Goal: Task Accomplishment & Management: Use online tool/utility

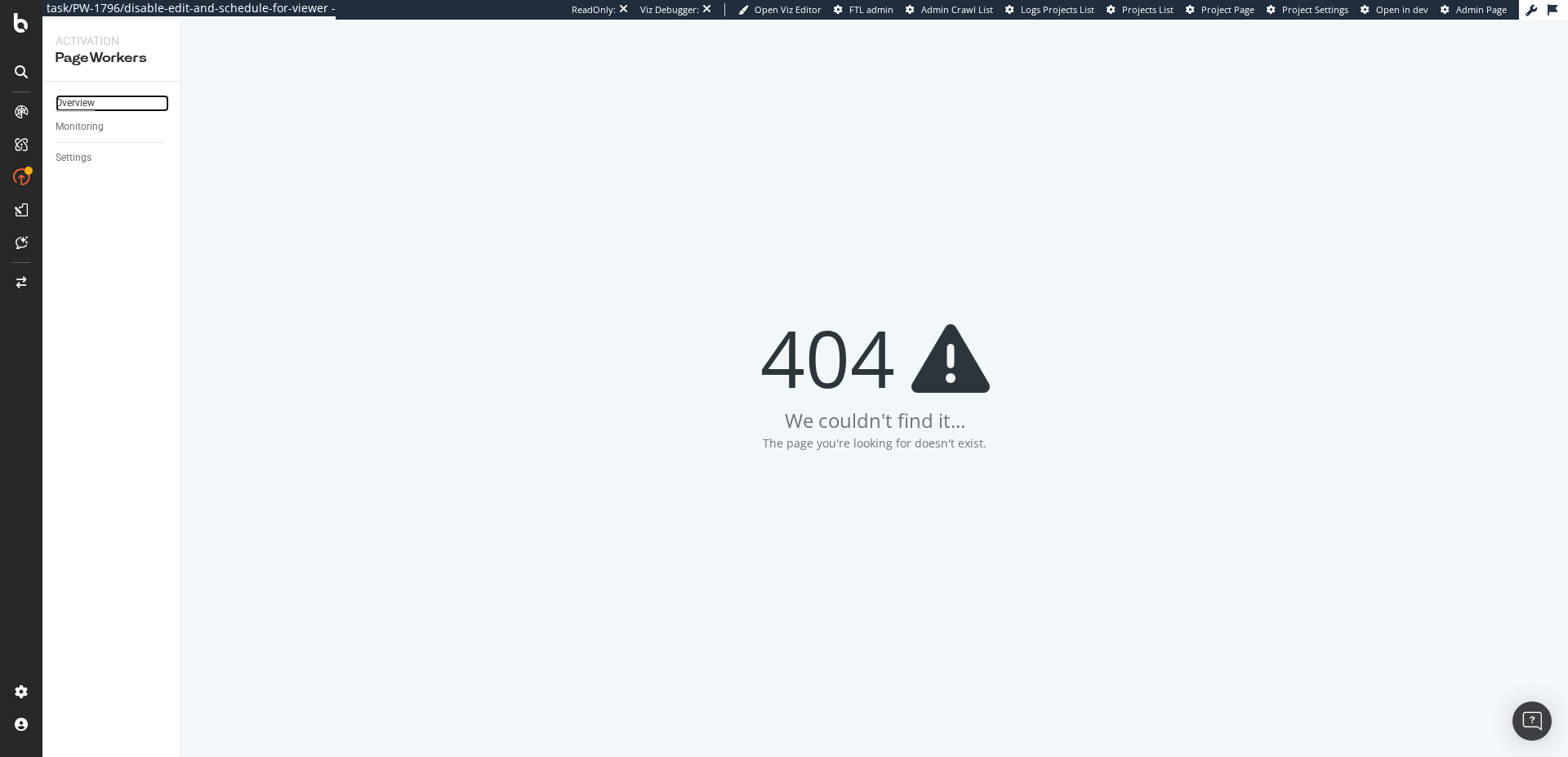
click at [80, 103] on div "Overview" at bounding box center [75, 103] width 40 height 17
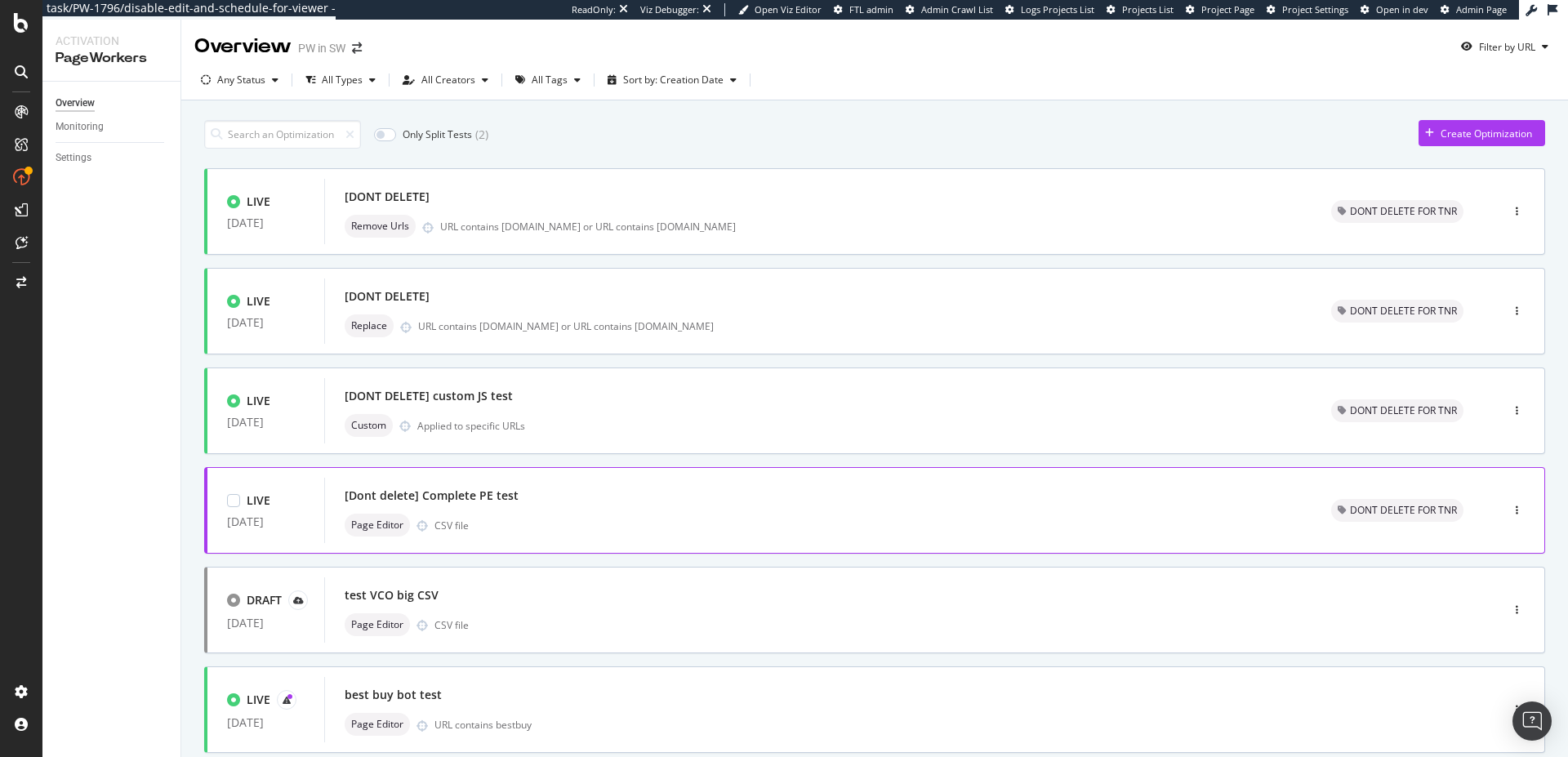
click at [480, 522] on div "Page Editor CSV file" at bounding box center [818, 525] width 947 height 23
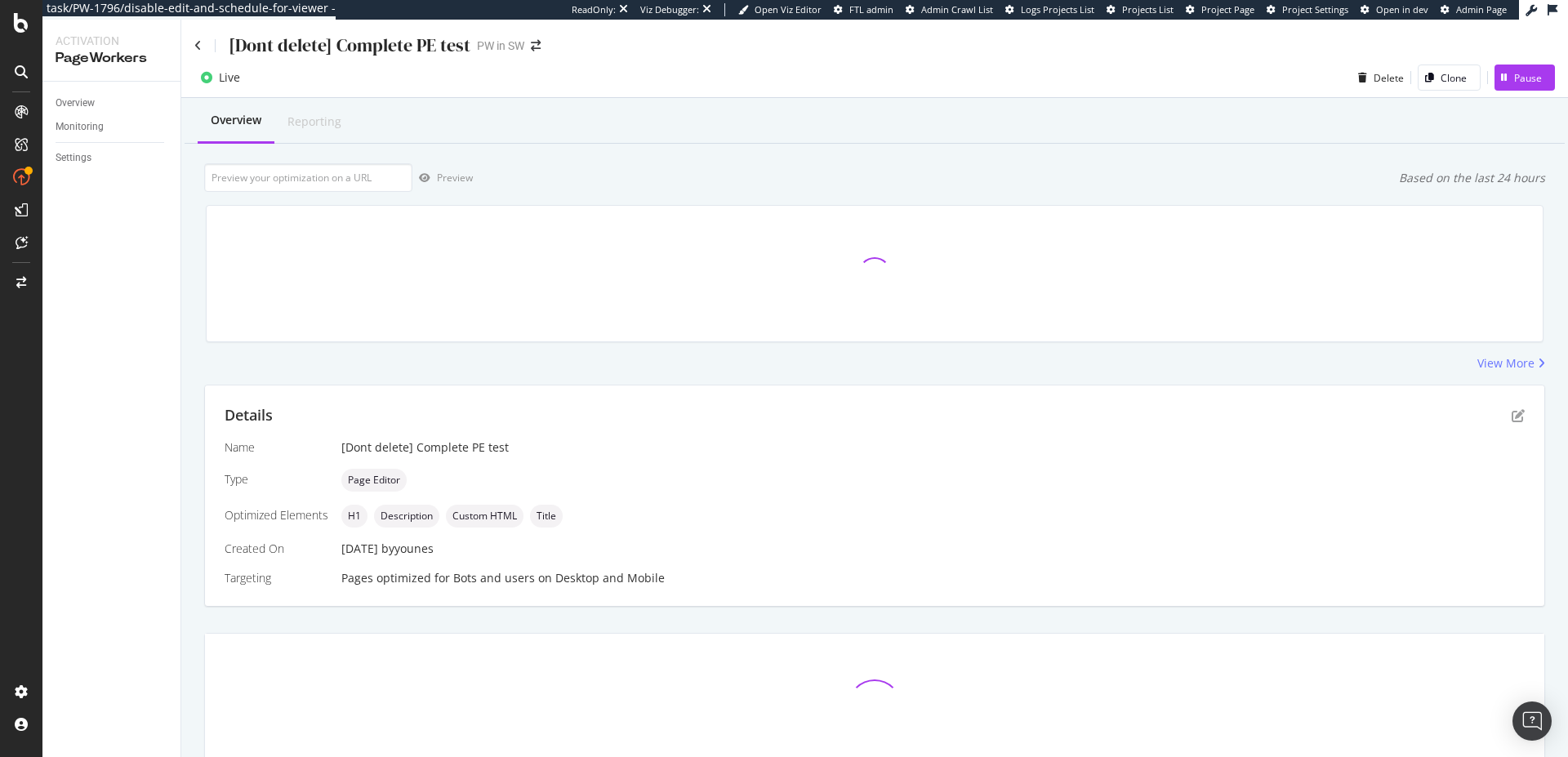
scroll to position [128, 0]
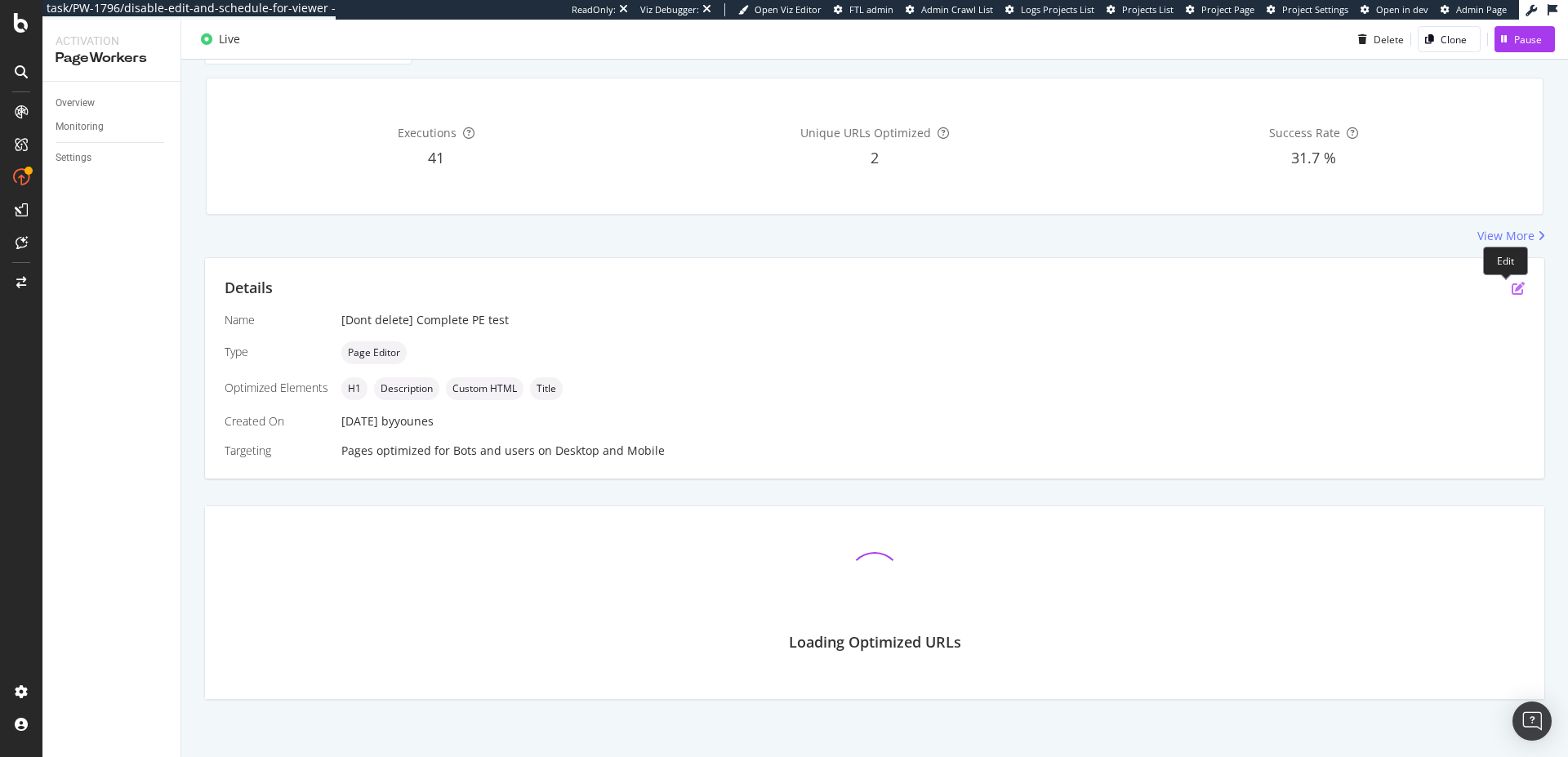
click at [1512, 286] on icon "pen-to-square" at bounding box center [1518, 288] width 13 height 13
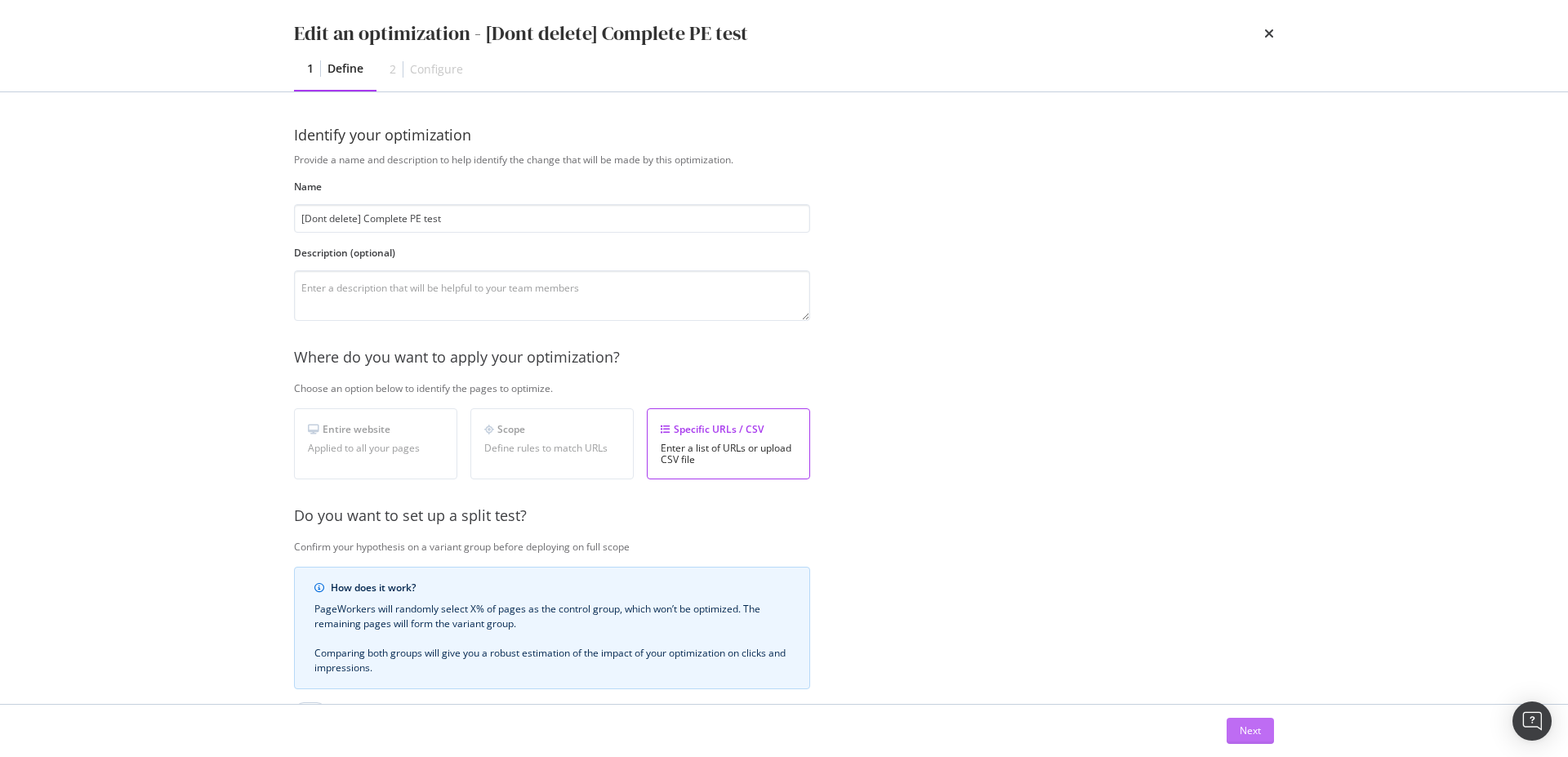
click at [1241, 731] on div "Next" at bounding box center [1250, 731] width 21 height 14
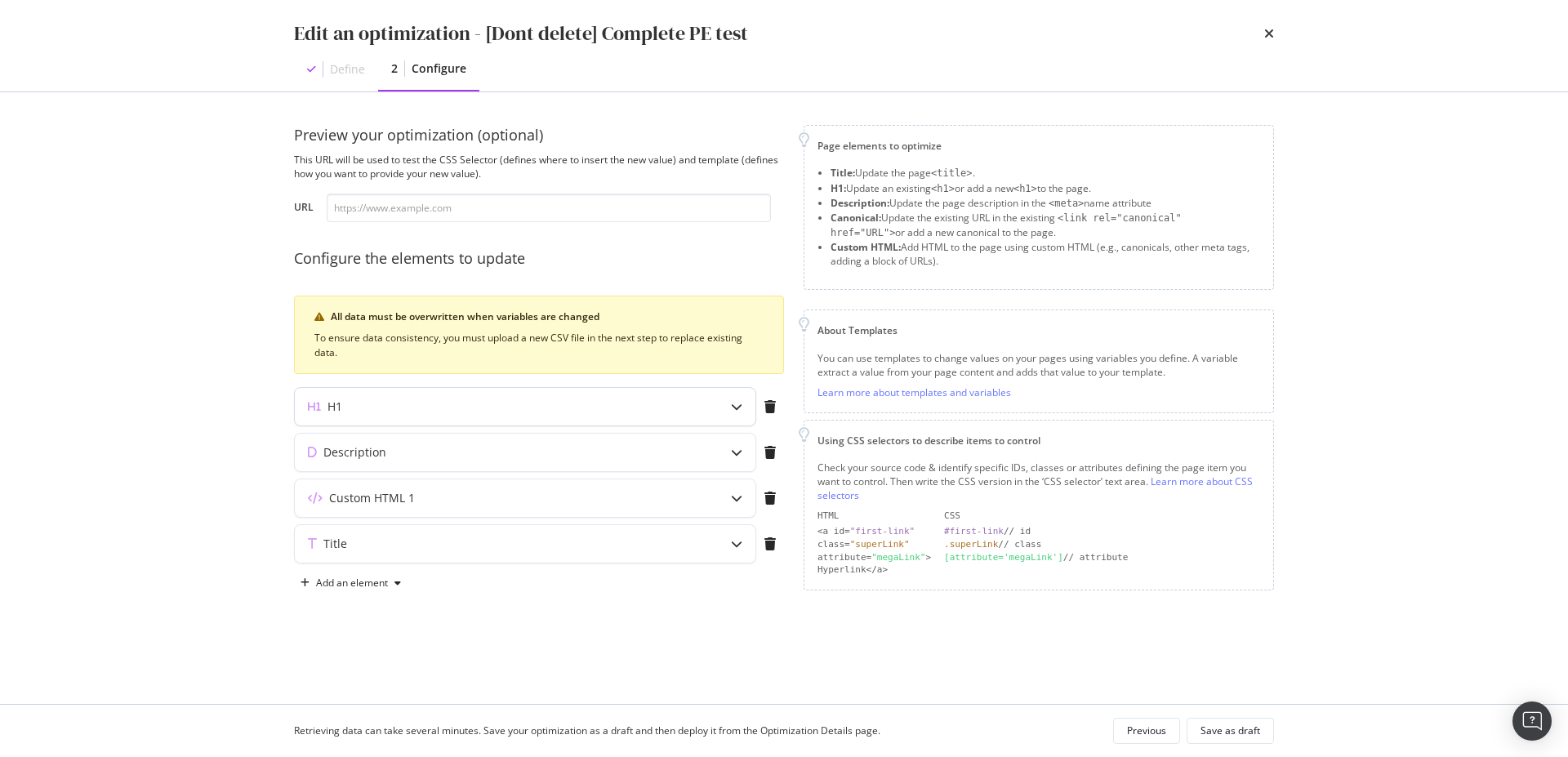
click at [711, 401] on div "H1" at bounding box center [525, 407] width 460 height 38
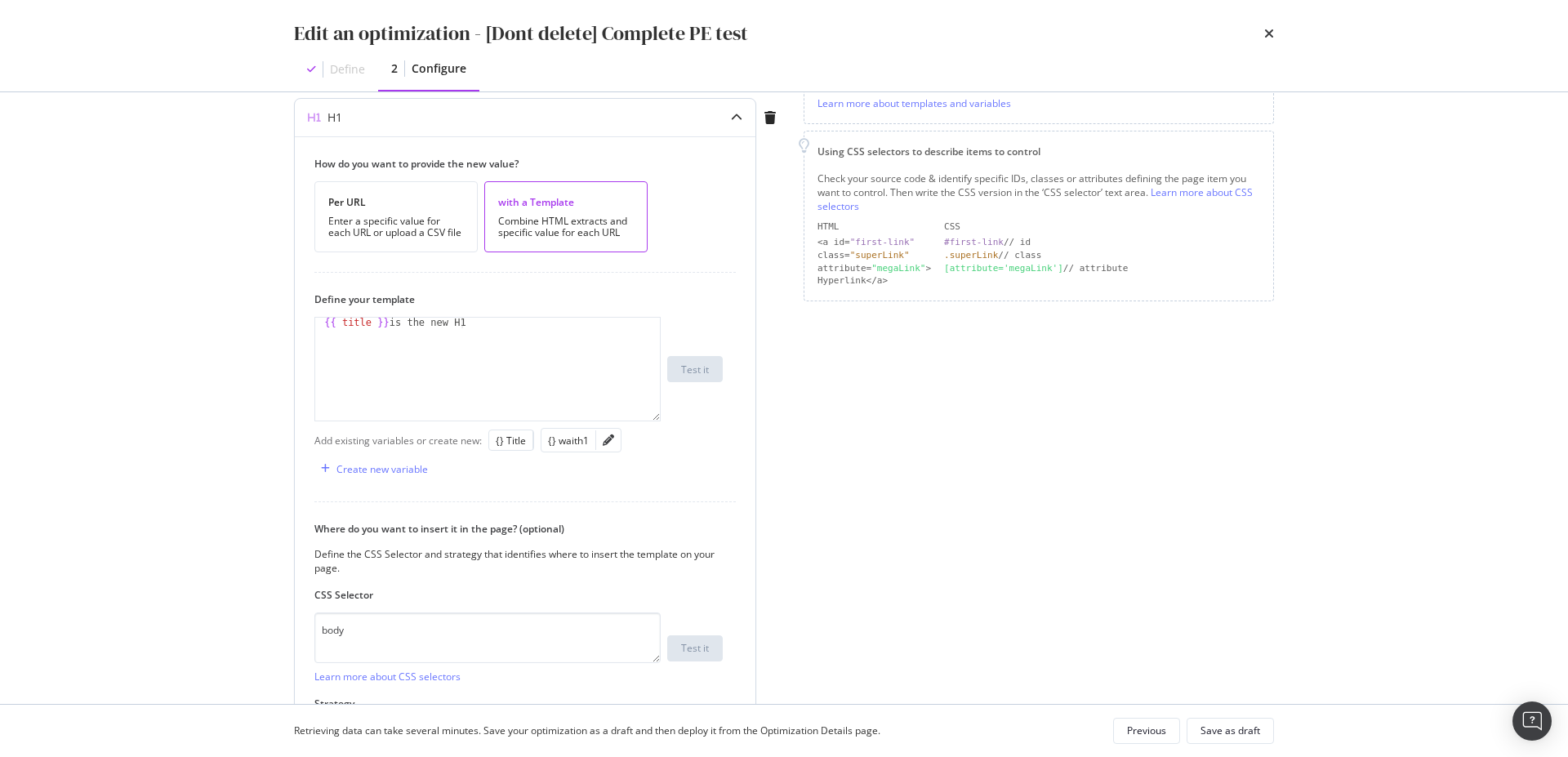
scroll to position [288, 0]
click at [599, 437] on div "modal" at bounding box center [608, 442] width 25 height 23
click at [604, 440] on icon "pencil" at bounding box center [608, 441] width 11 height 11
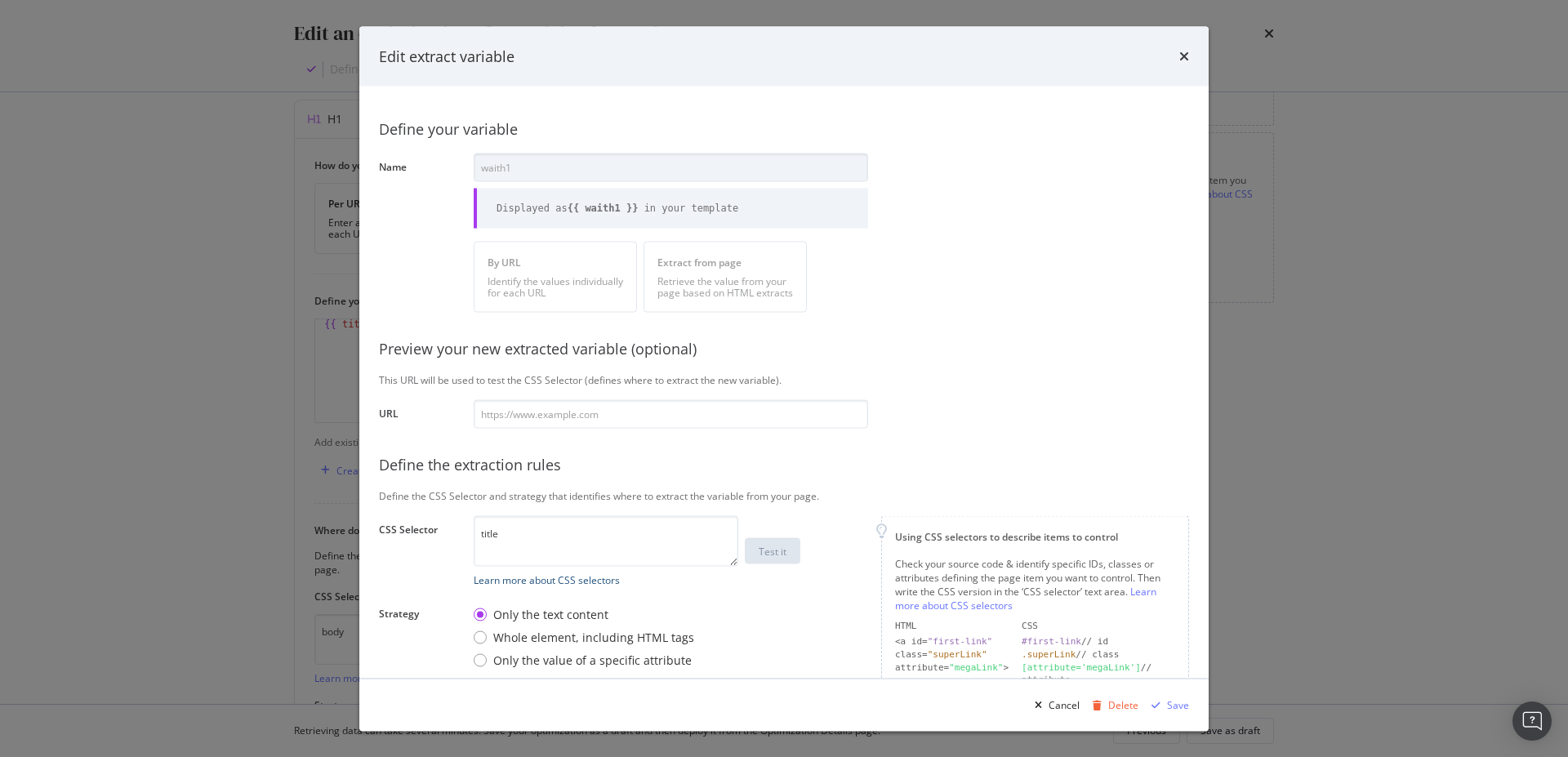
scroll to position [123, 0]
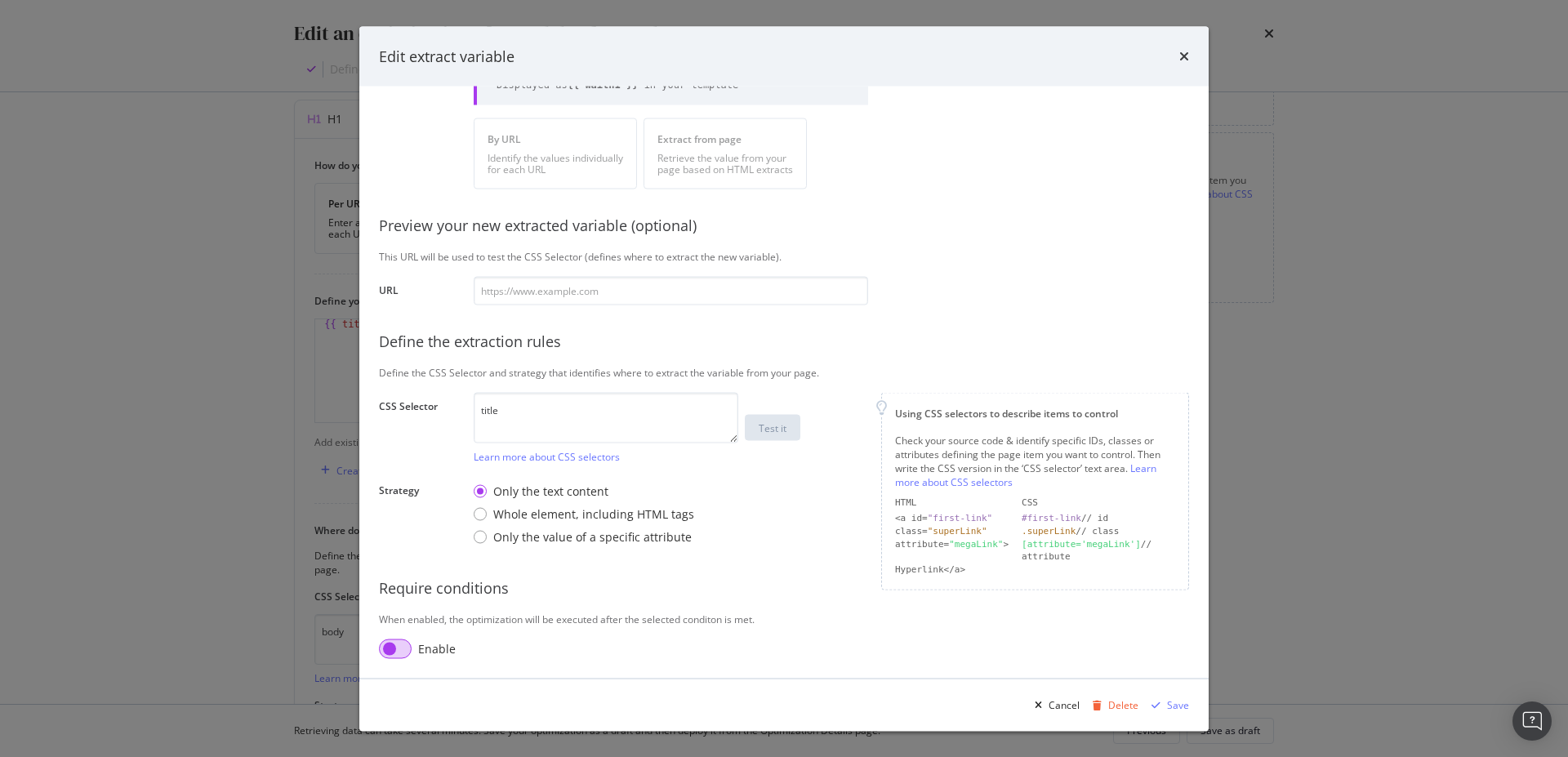
click at [393, 651] on input "modal" at bounding box center [394, 648] width 33 height 19
checkbox input "true"
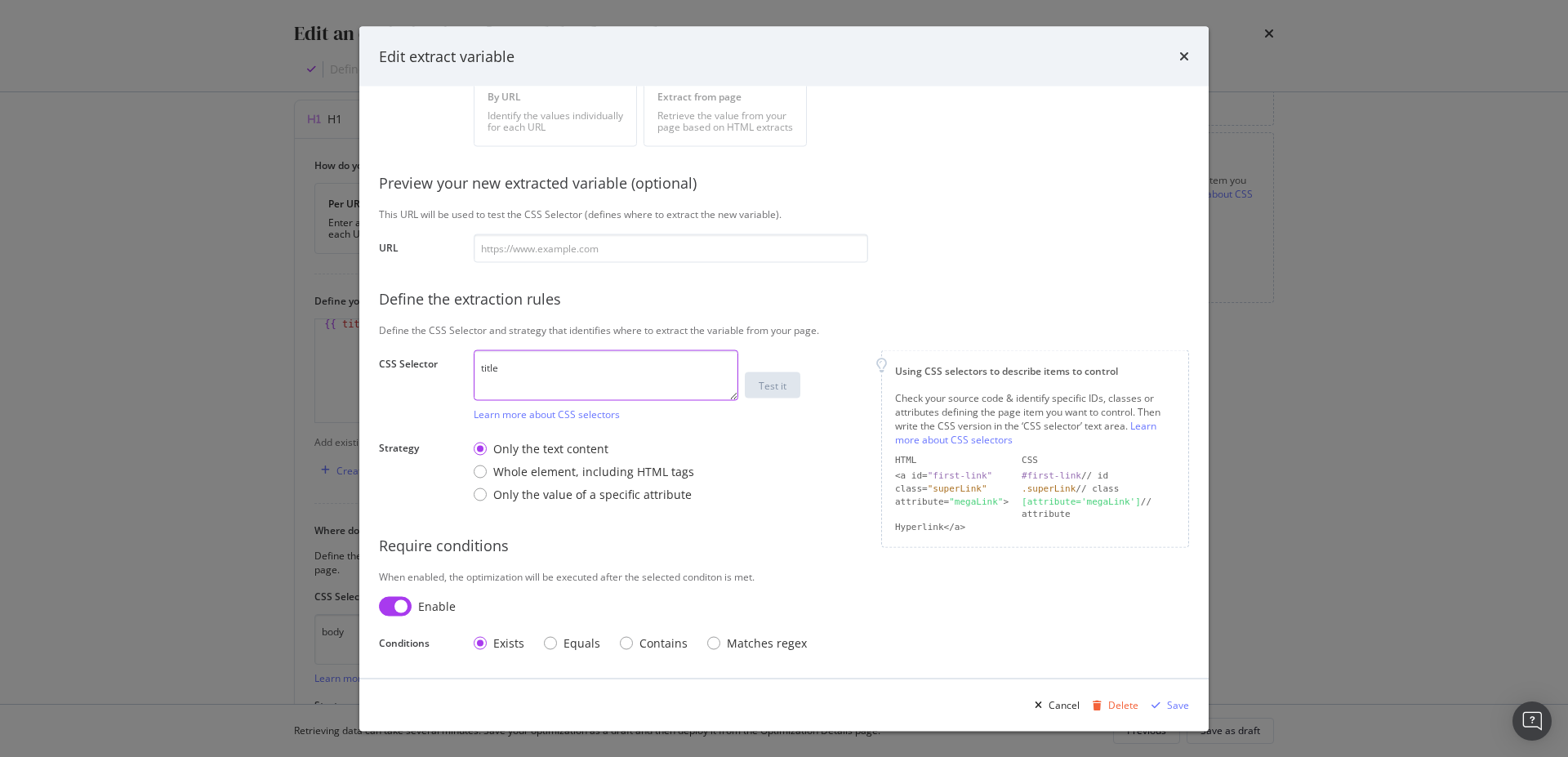
scroll to position [114, 0]
click at [532, 374] on textarea "title" at bounding box center [606, 375] width 265 height 51
click at [1170, 711] on div "Save" at bounding box center [1178, 704] width 22 height 14
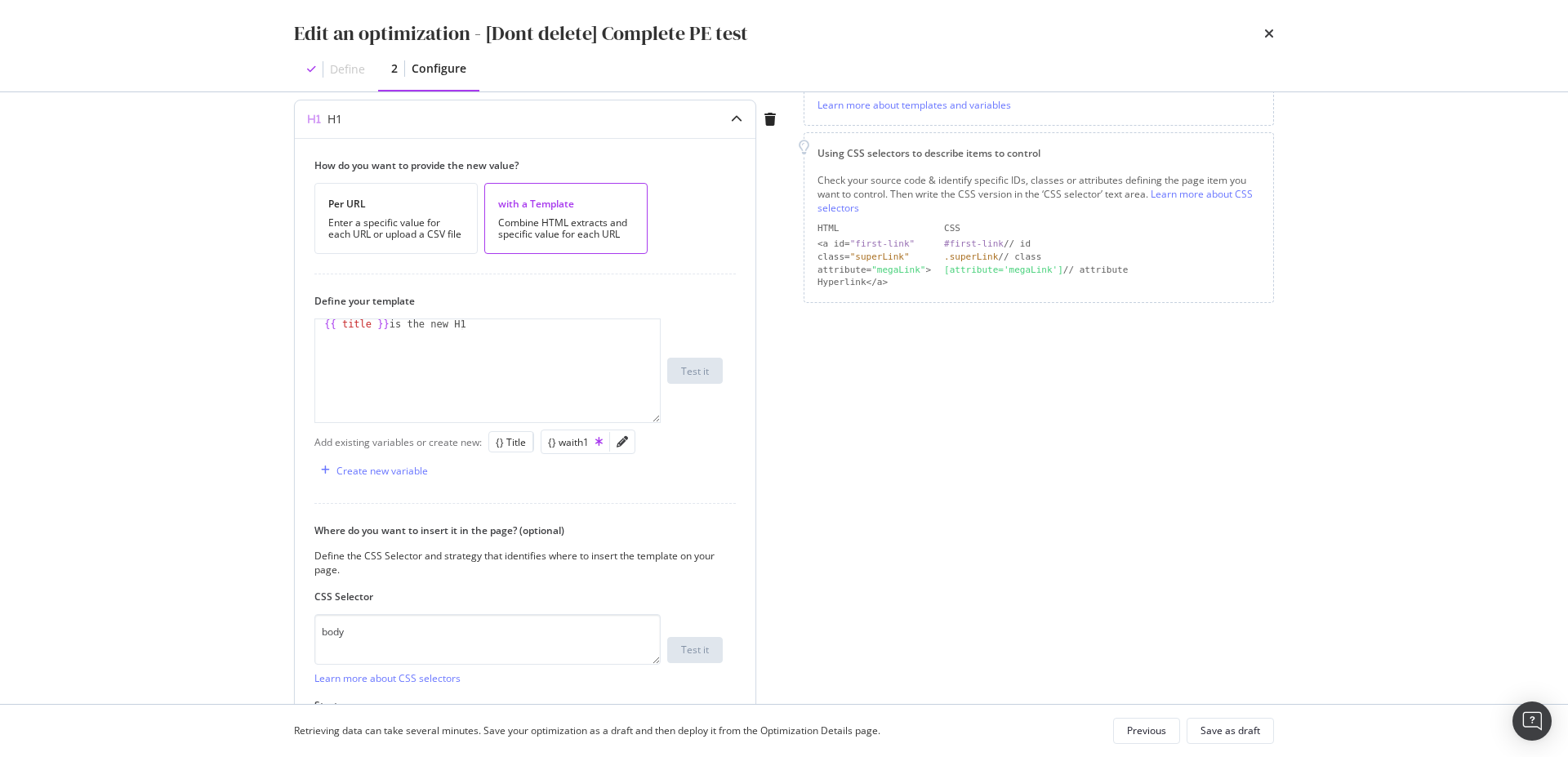
scroll to position [555, 0]
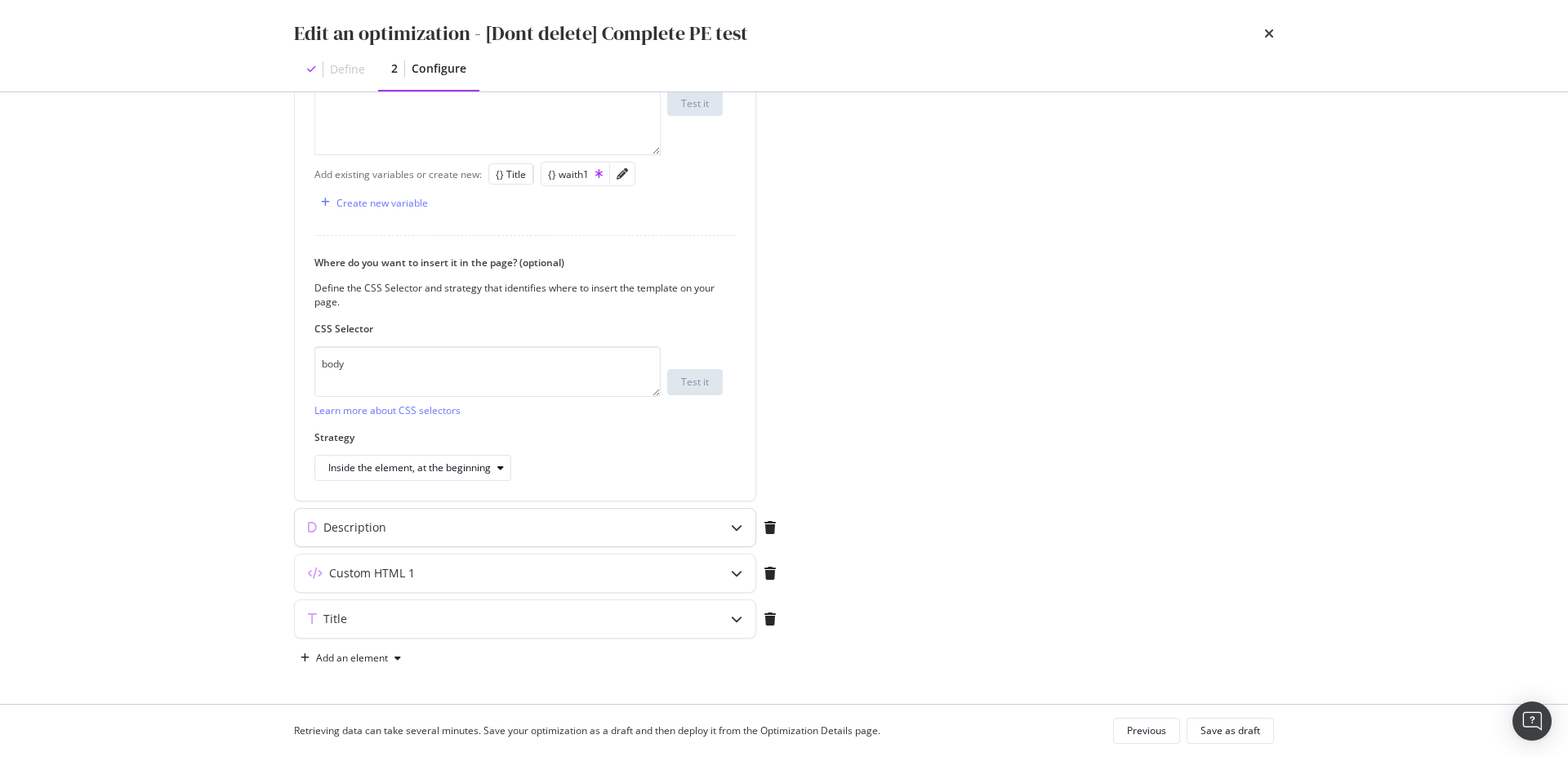
click at [722, 521] on div "modal" at bounding box center [736, 527] width 38 height 38
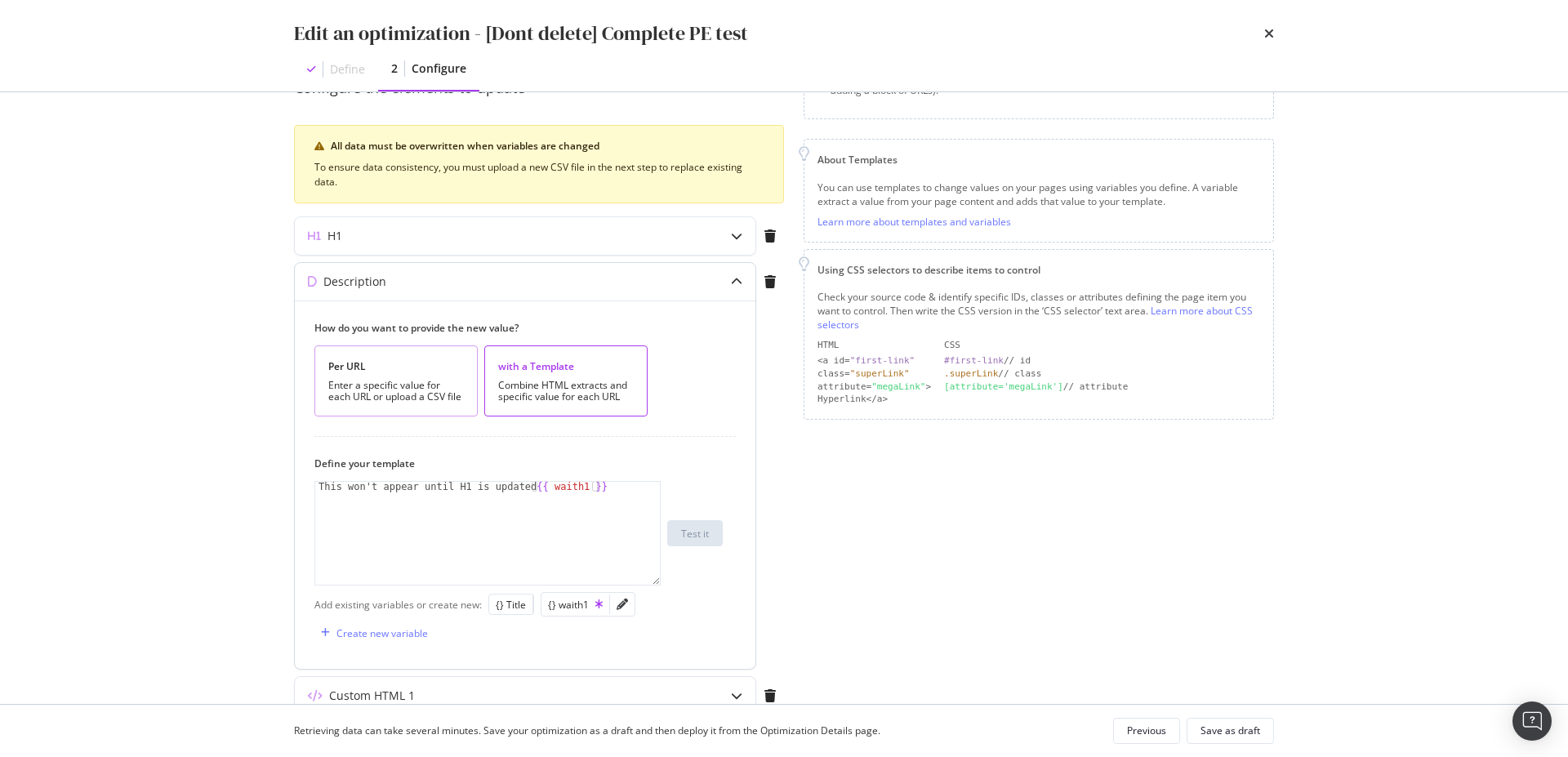
scroll to position [293, 0]
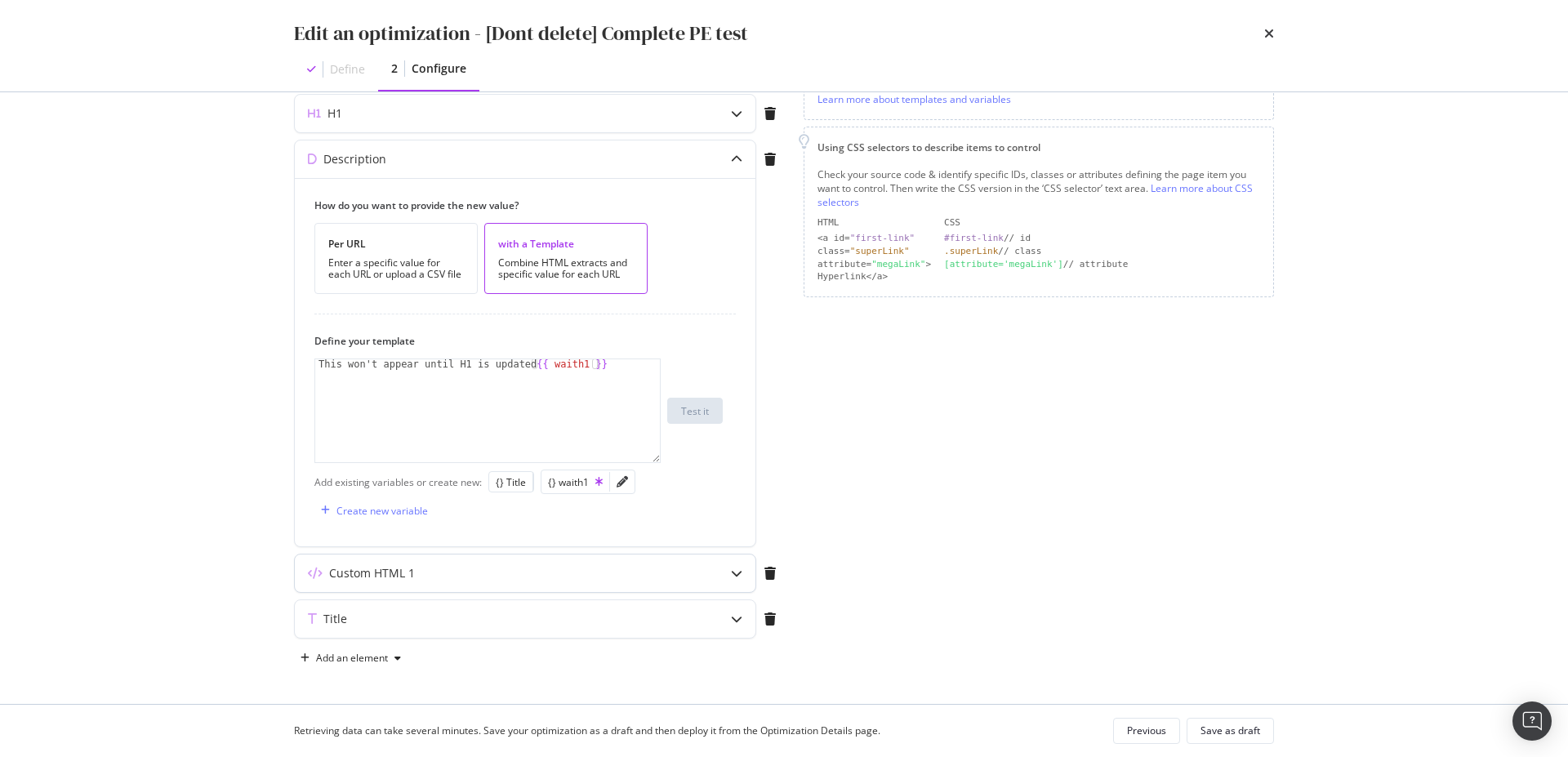
click at [543, 584] on div "Custom HTML 1" at bounding box center [525, 573] width 460 height 38
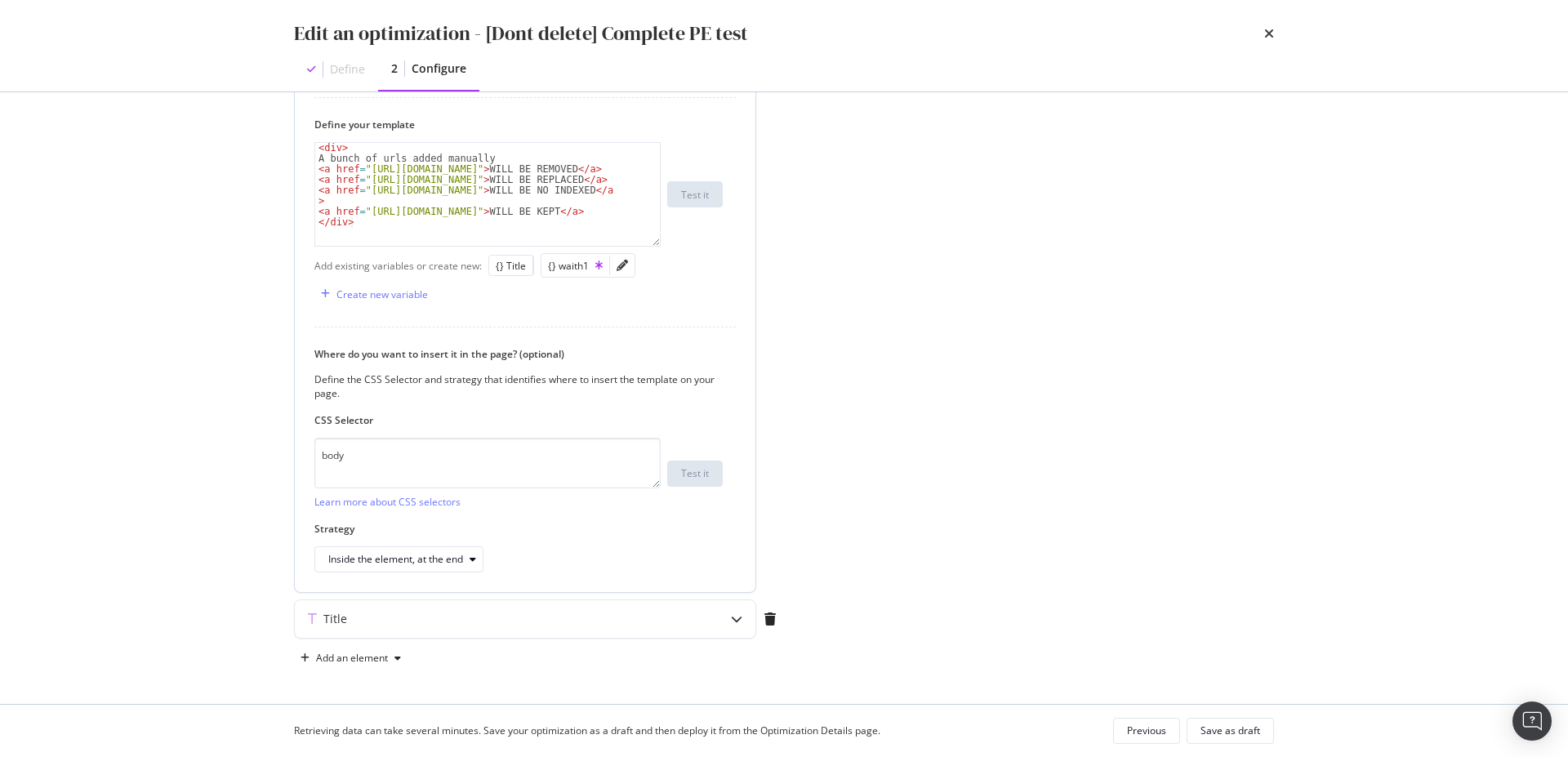
scroll to position [337, 0]
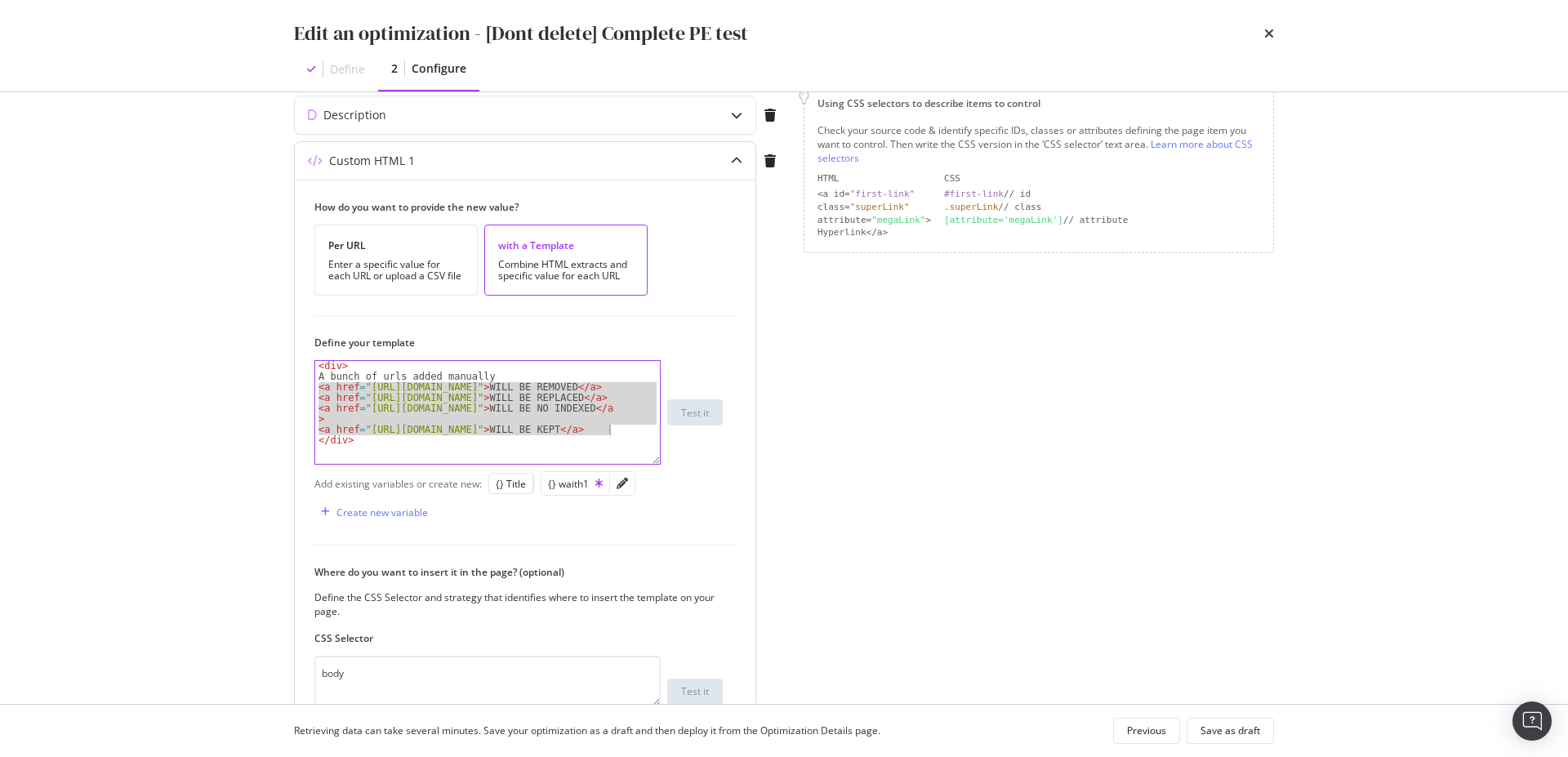
drag, startPoint x: 319, startPoint y: 388, endPoint x: 615, endPoint y: 432, distance: 299.3
click at [615, 432] on div "< div > A bunch of urls added manually < a href = "[URL][DOMAIN_NAME]" > WILL B…" at bounding box center [487, 423] width 344 height 124
type textarea "<a href="[URL][DOMAIN_NAME]">WILL BE NO INDEXED</a> <a href="[URL][DOMAIN_NAME]…"
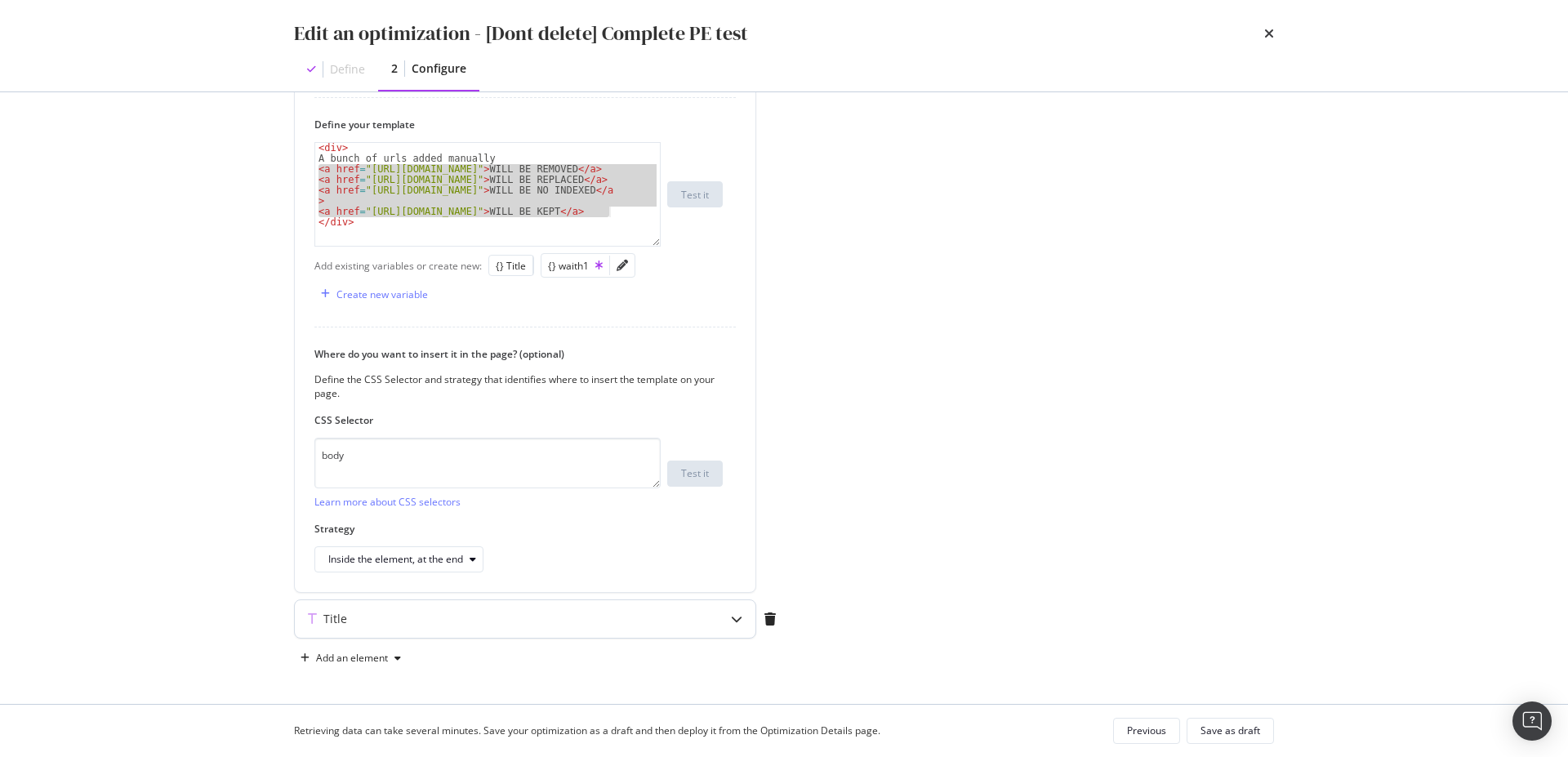
click at [608, 610] on div "Title" at bounding box center [525, 619] width 460 height 38
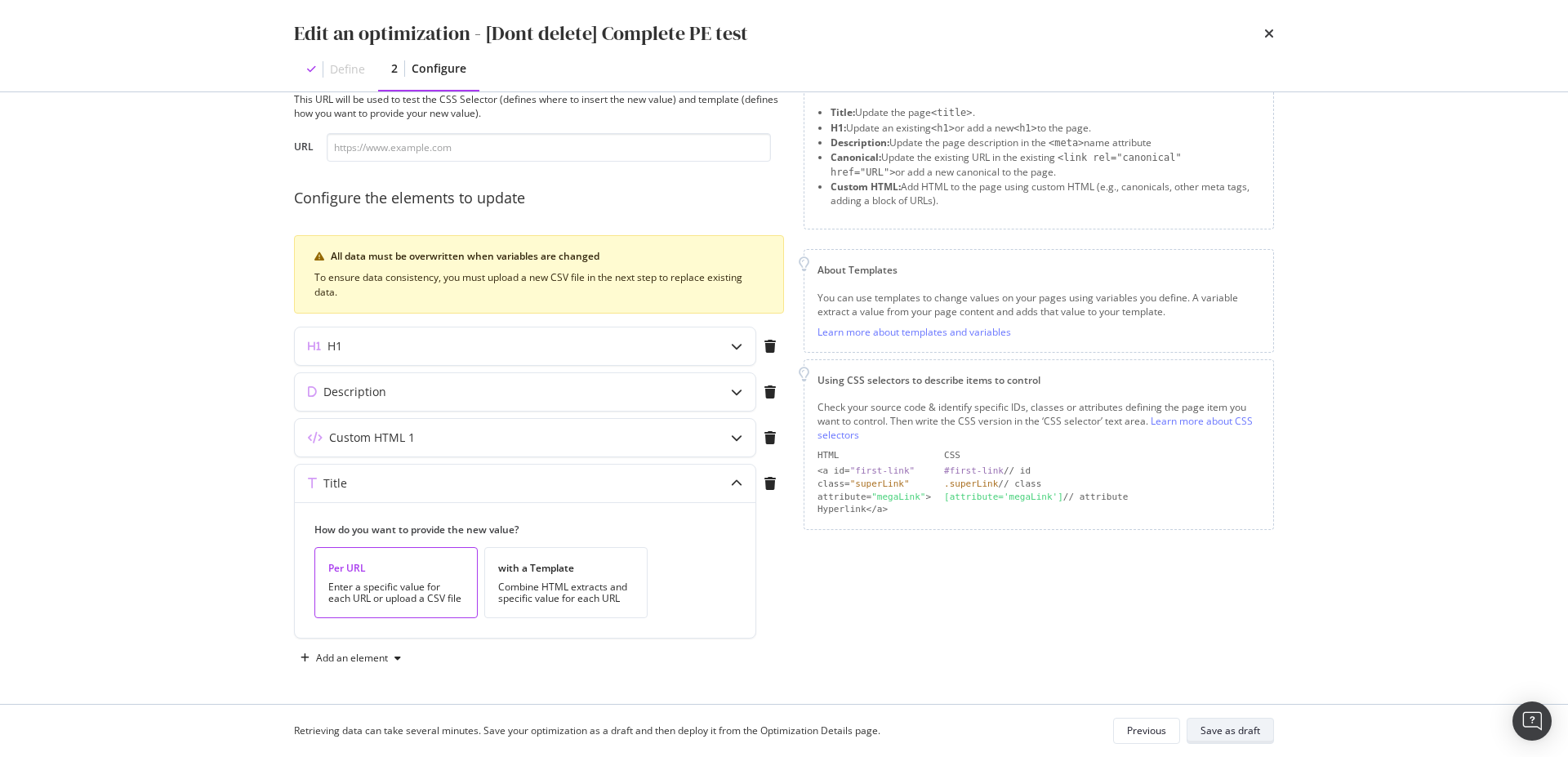
click at [1243, 725] on div "Save as draft" at bounding box center [1231, 731] width 60 height 14
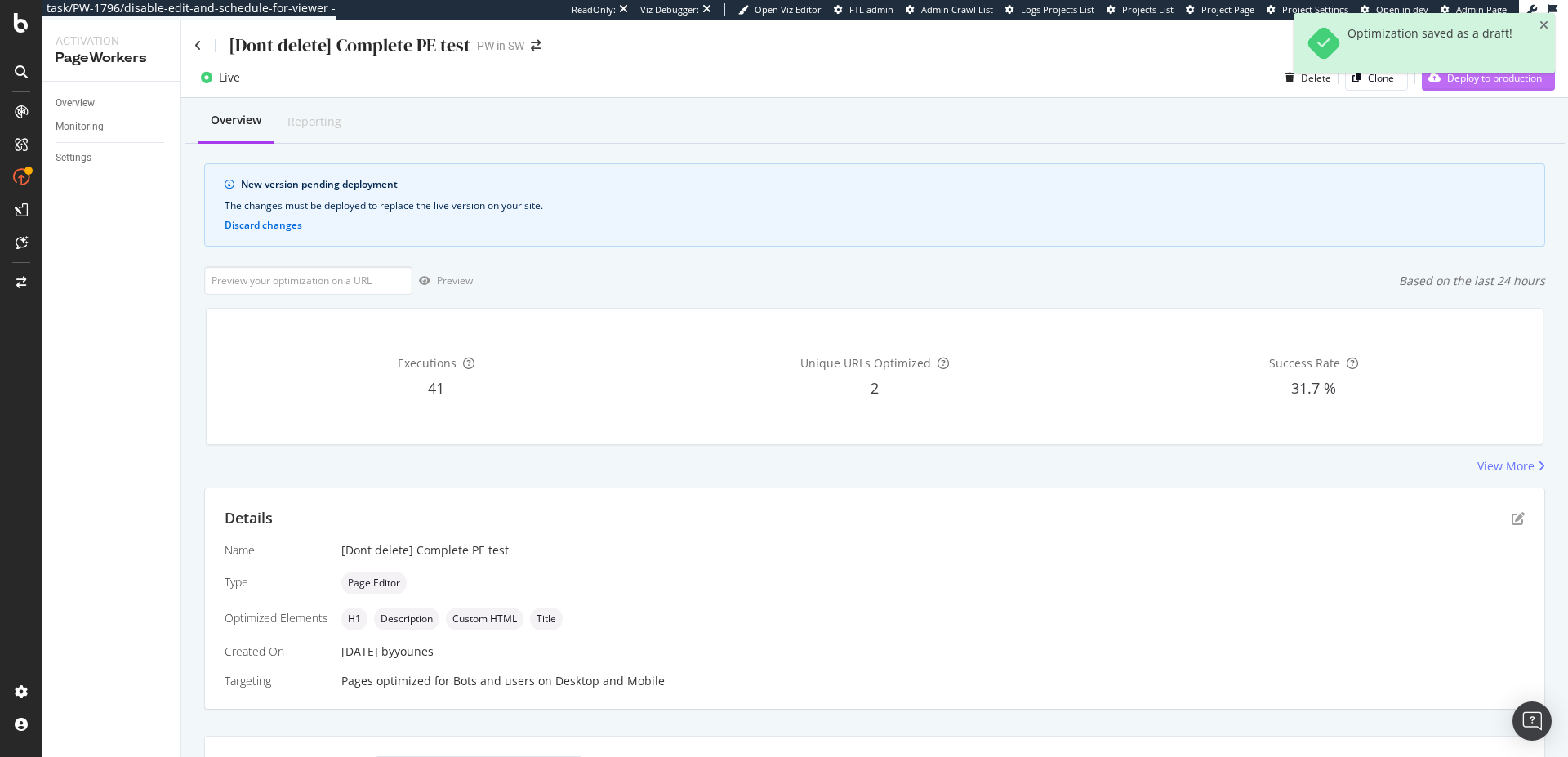
click at [1451, 88] on div "Deploy to production" at bounding box center [1482, 77] width 120 height 25
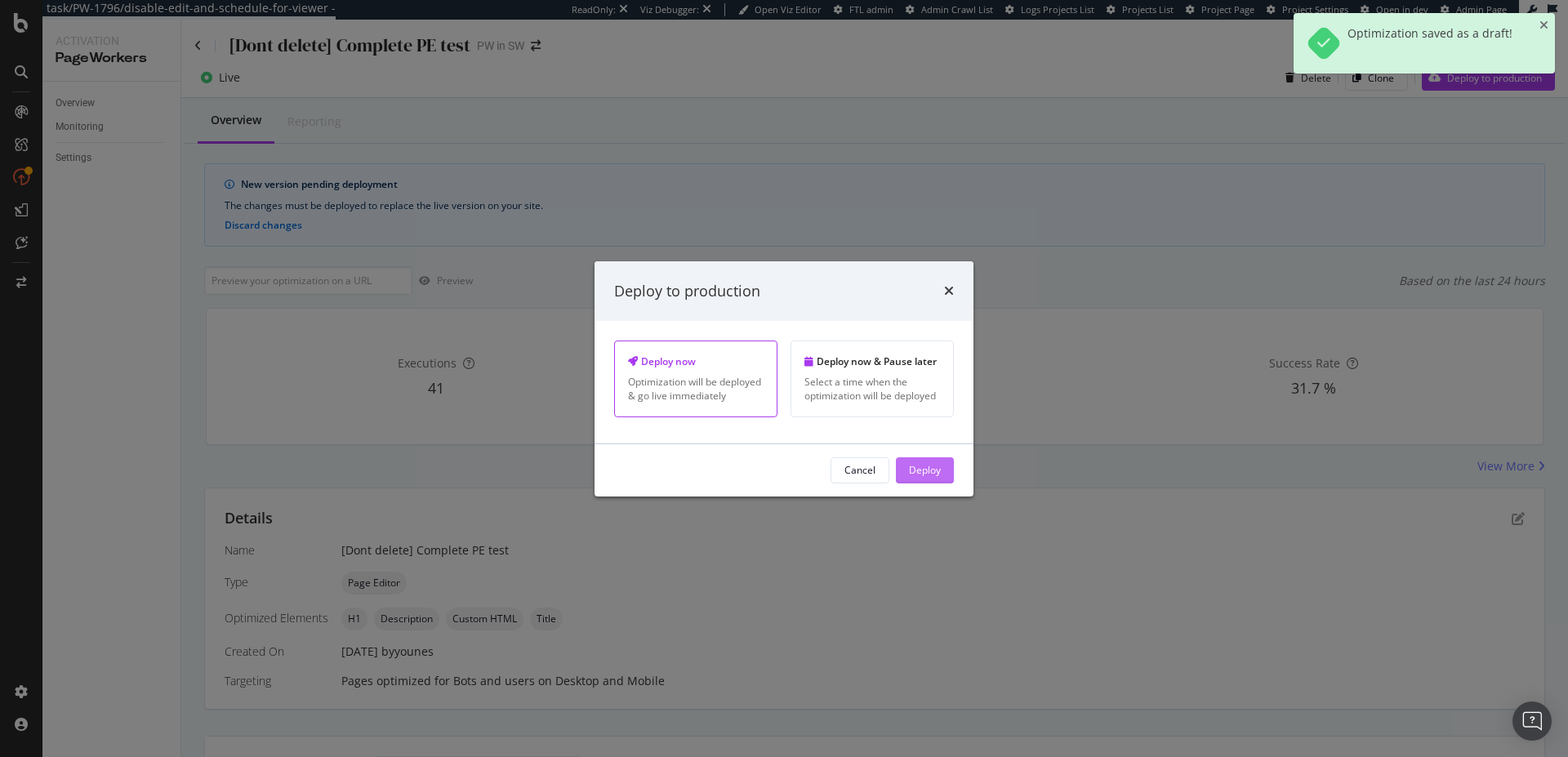
click at [934, 471] on div "Deploy" at bounding box center [925, 470] width 32 height 14
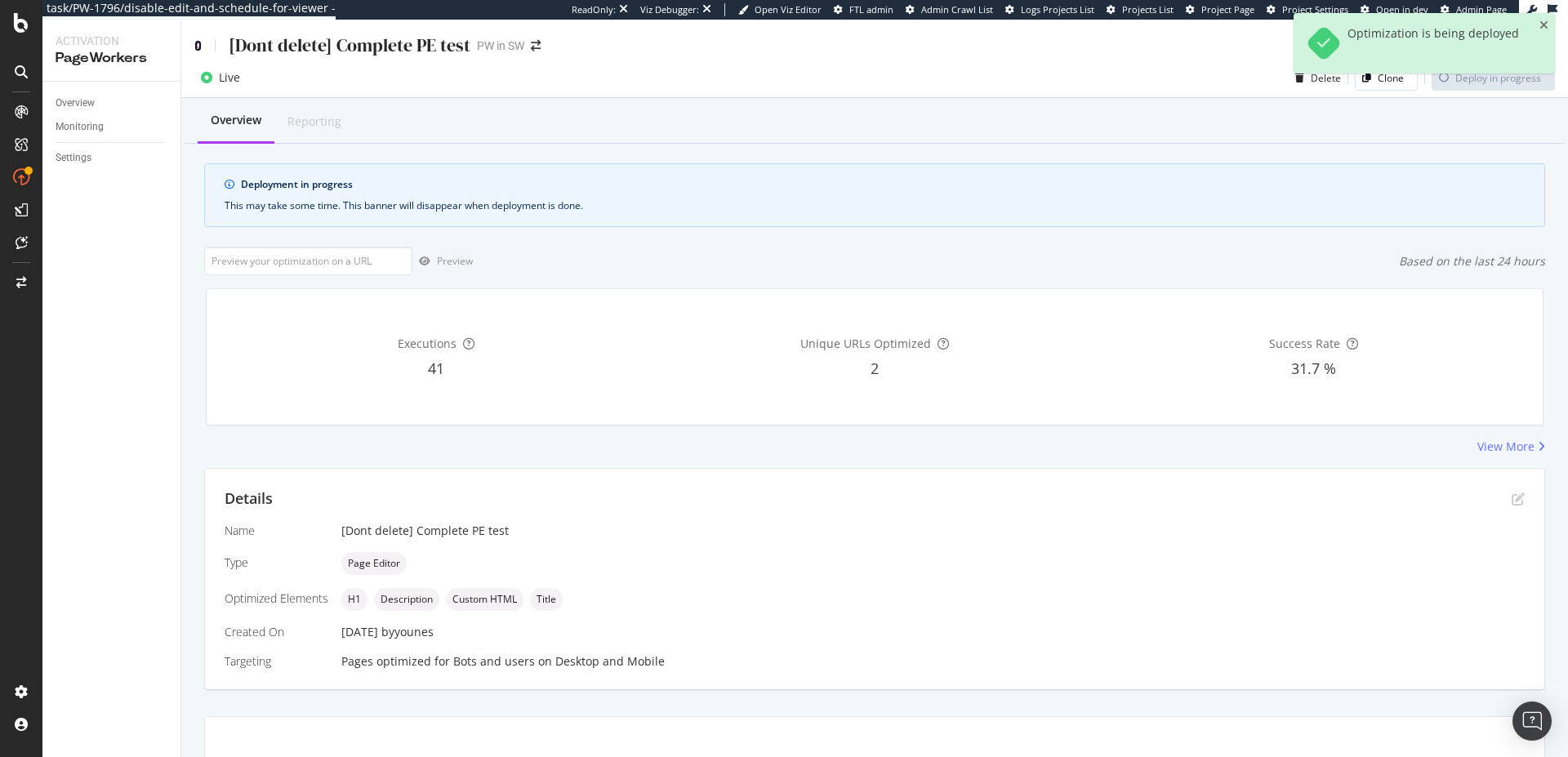
click at [195, 43] on icon at bounding box center [198, 45] width 7 height 11
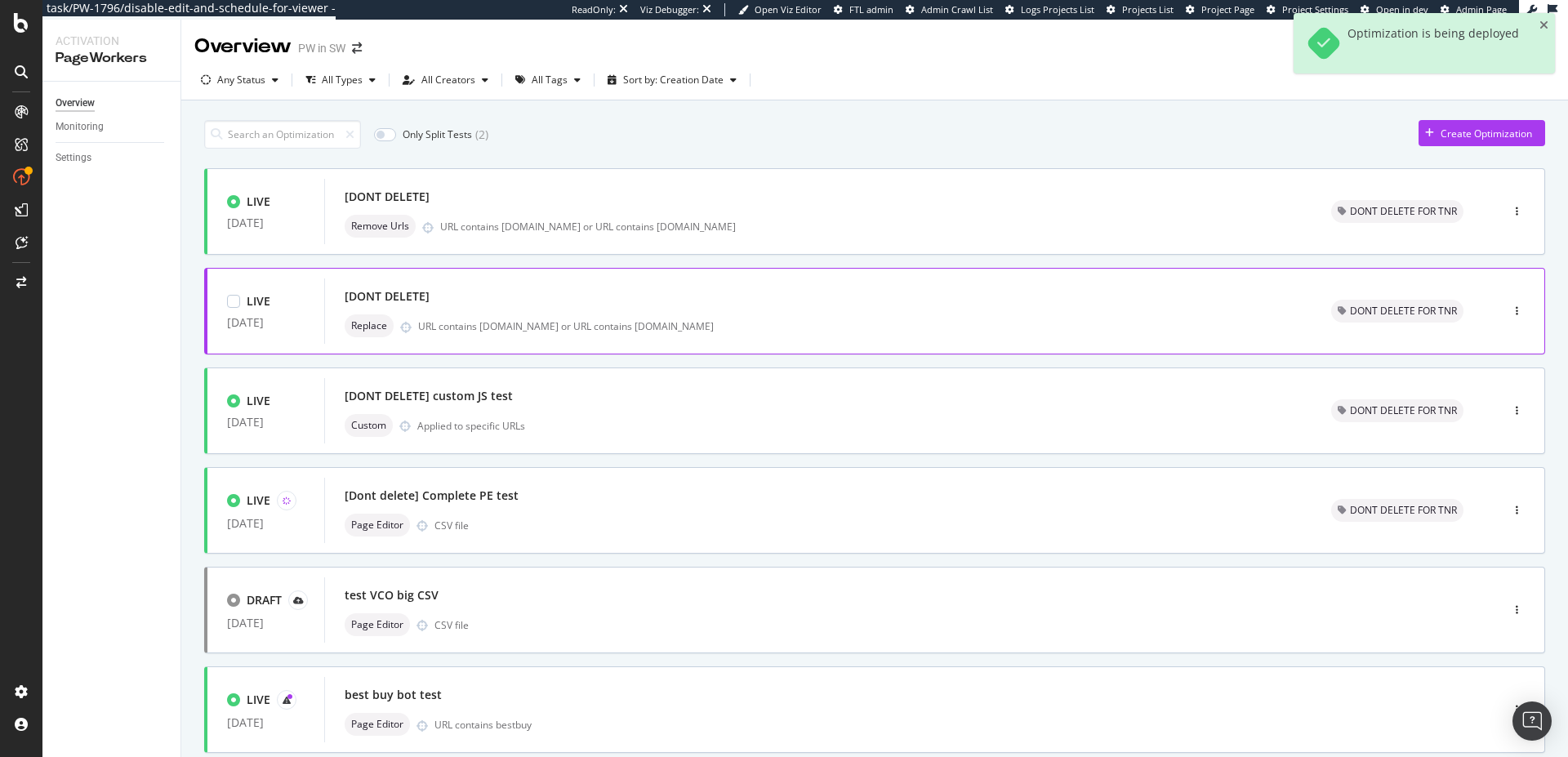
click at [479, 307] on div "[DONT DELETE]" at bounding box center [818, 297] width 947 height 23
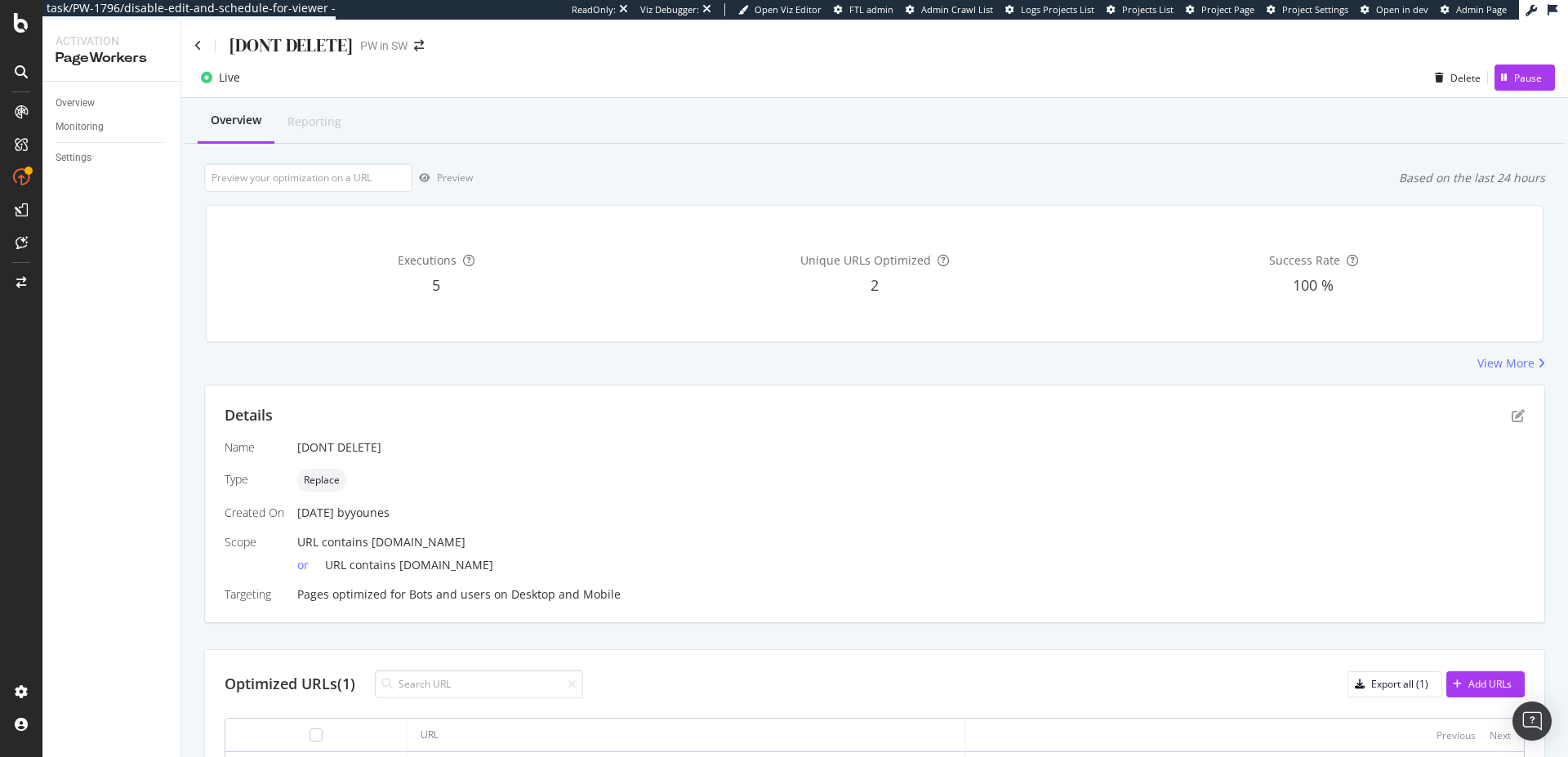
scroll to position [102, 0]
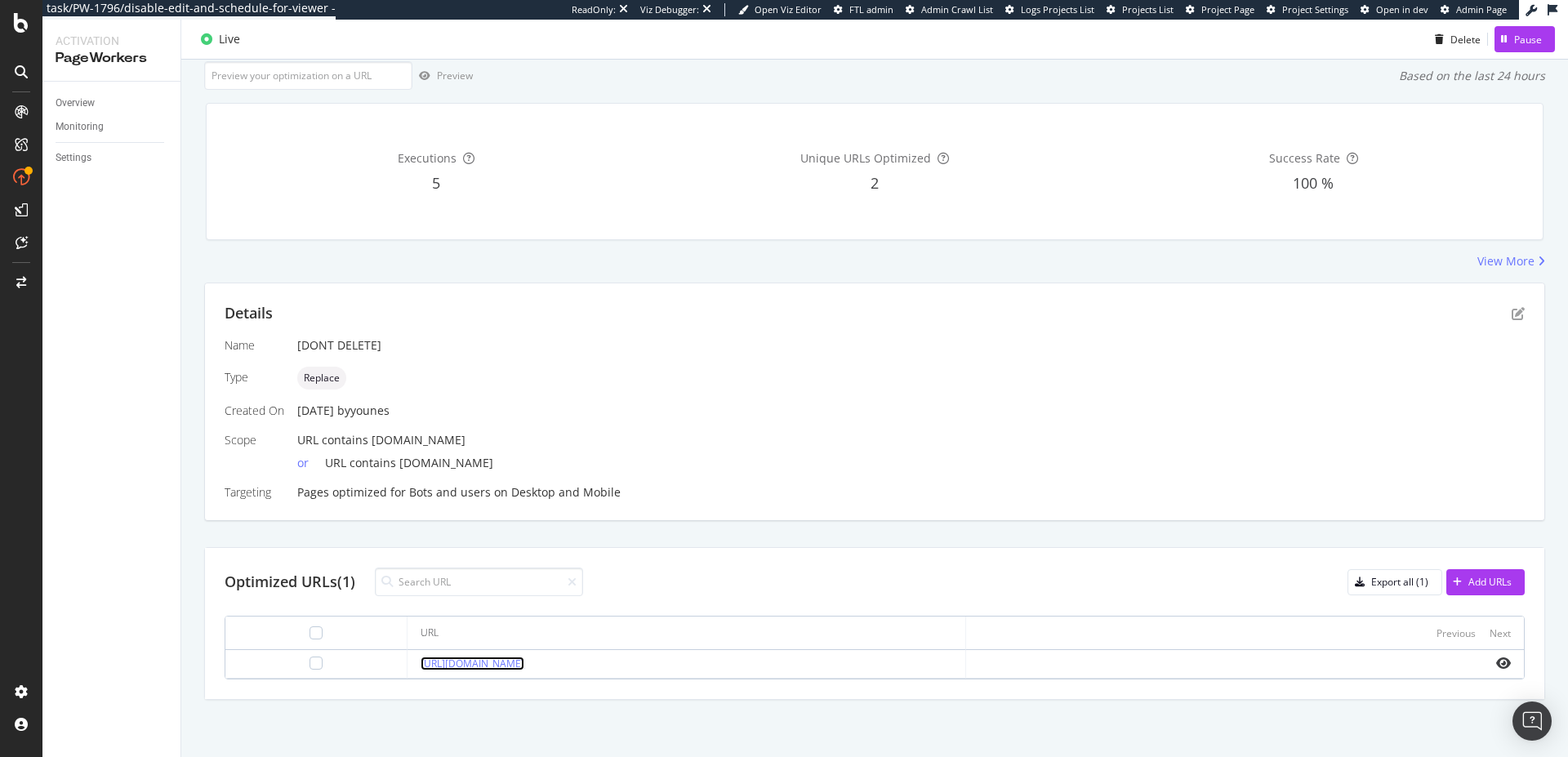
click at [511, 662] on link "[URL][DOMAIN_NAME]" at bounding box center [473, 664] width 104 height 14
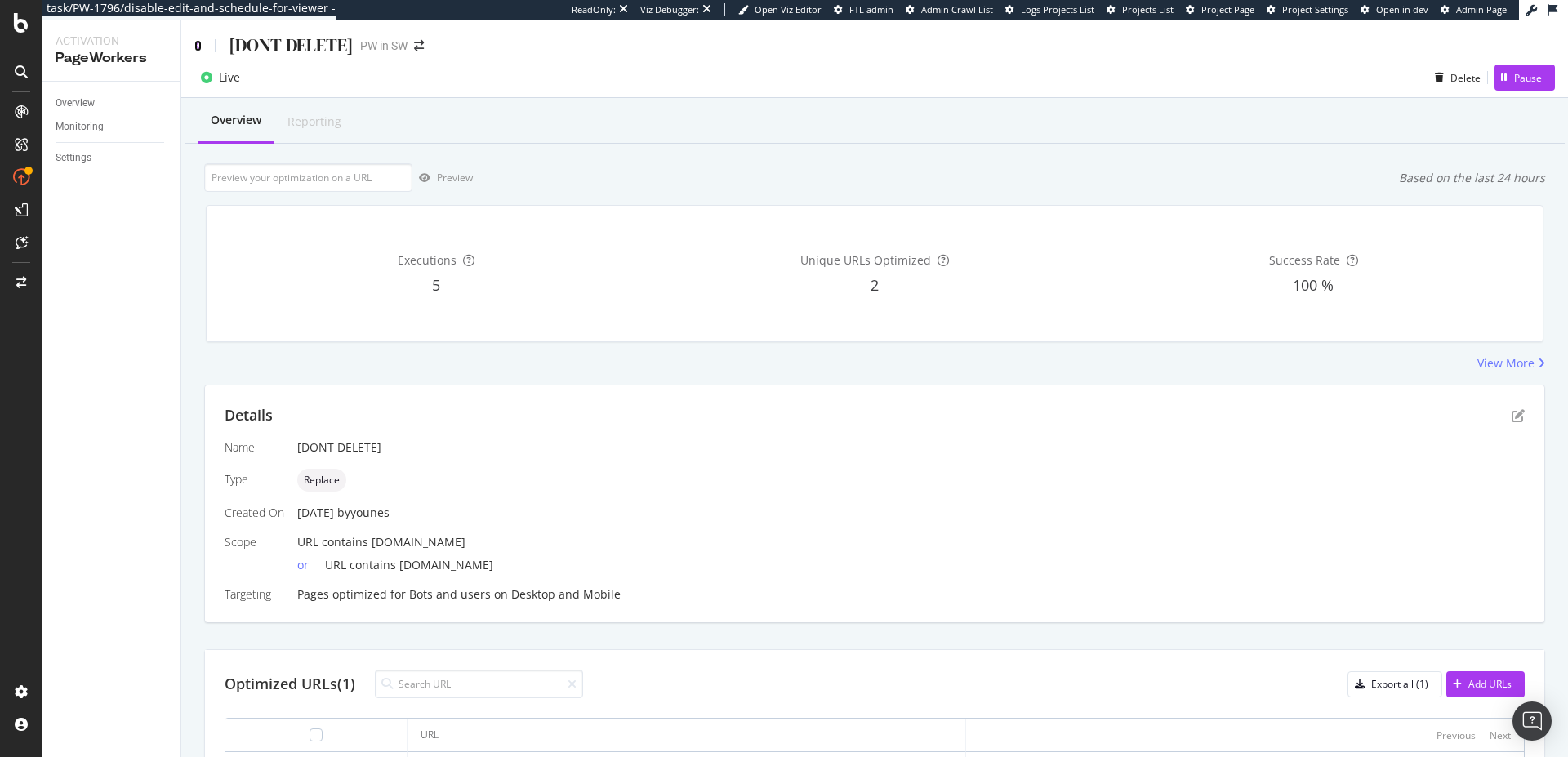
click at [198, 47] on icon at bounding box center [198, 45] width 7 height 11
